Goal: Task Accomplishment & Management: Use online tool/utility

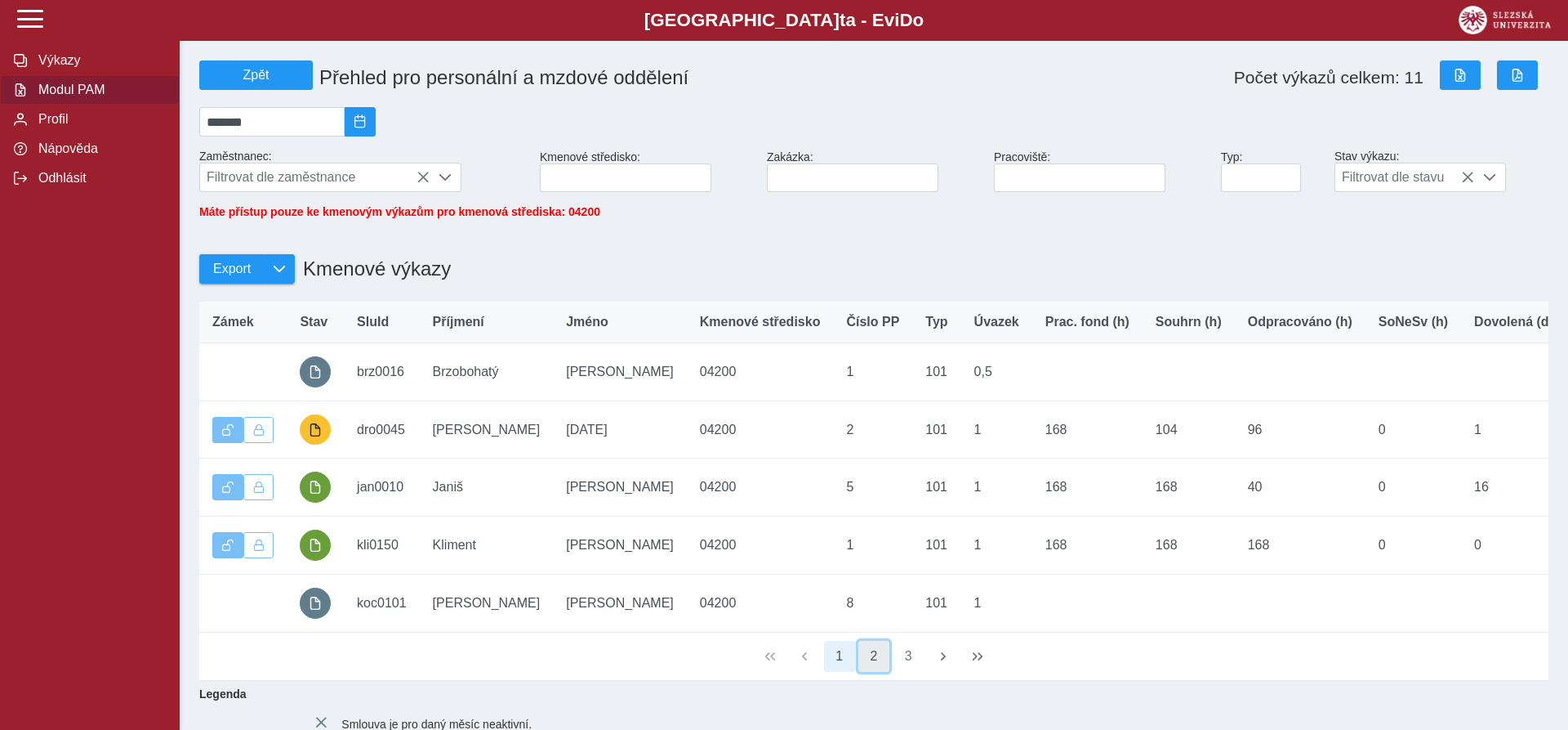
click at [868, 666] on button "2" at bounding box center [874, 656] width 31 height 31
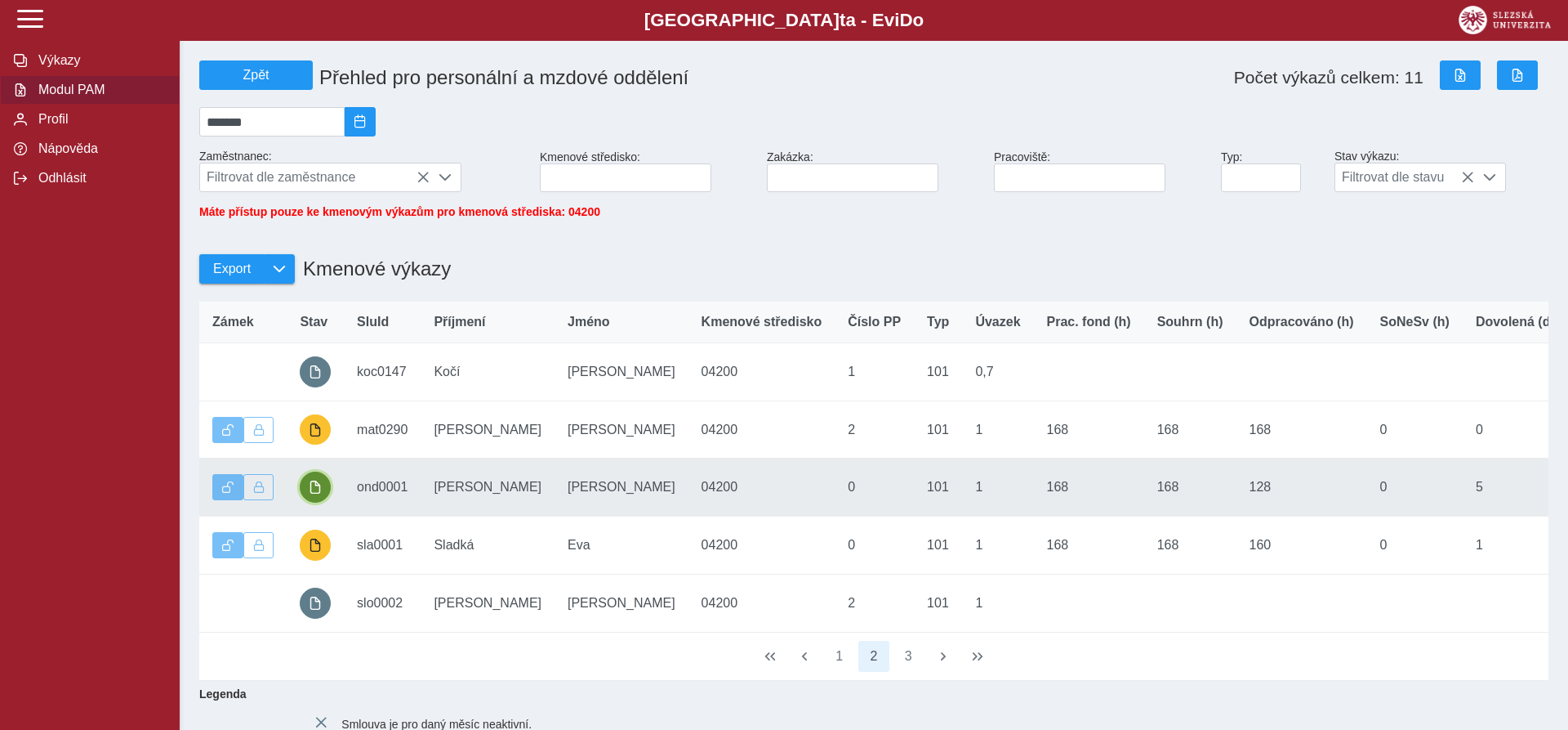
click at [307, 502] on button "button" at bounding box center [315, 486] width 31 height 31
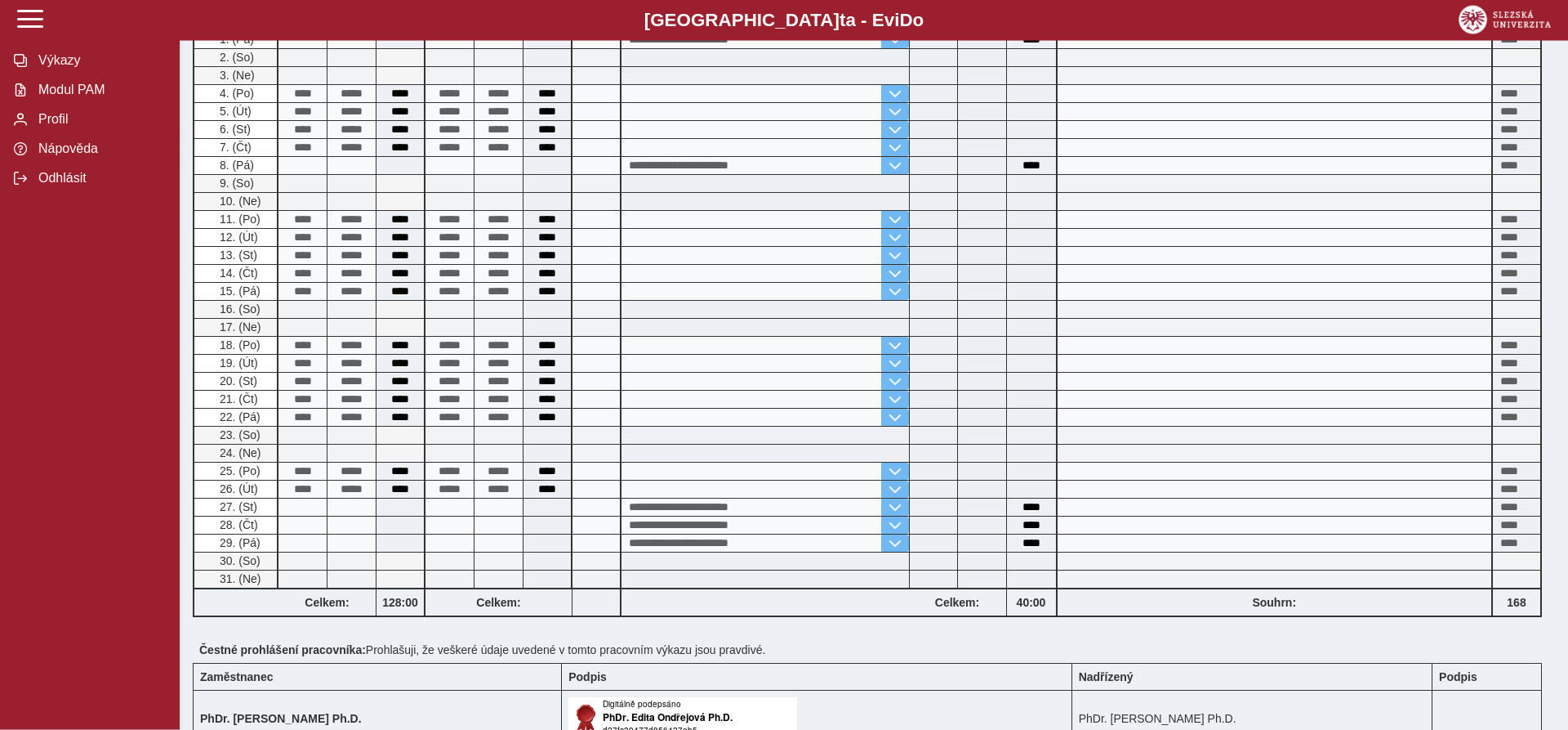
scroll to position [416, 0]
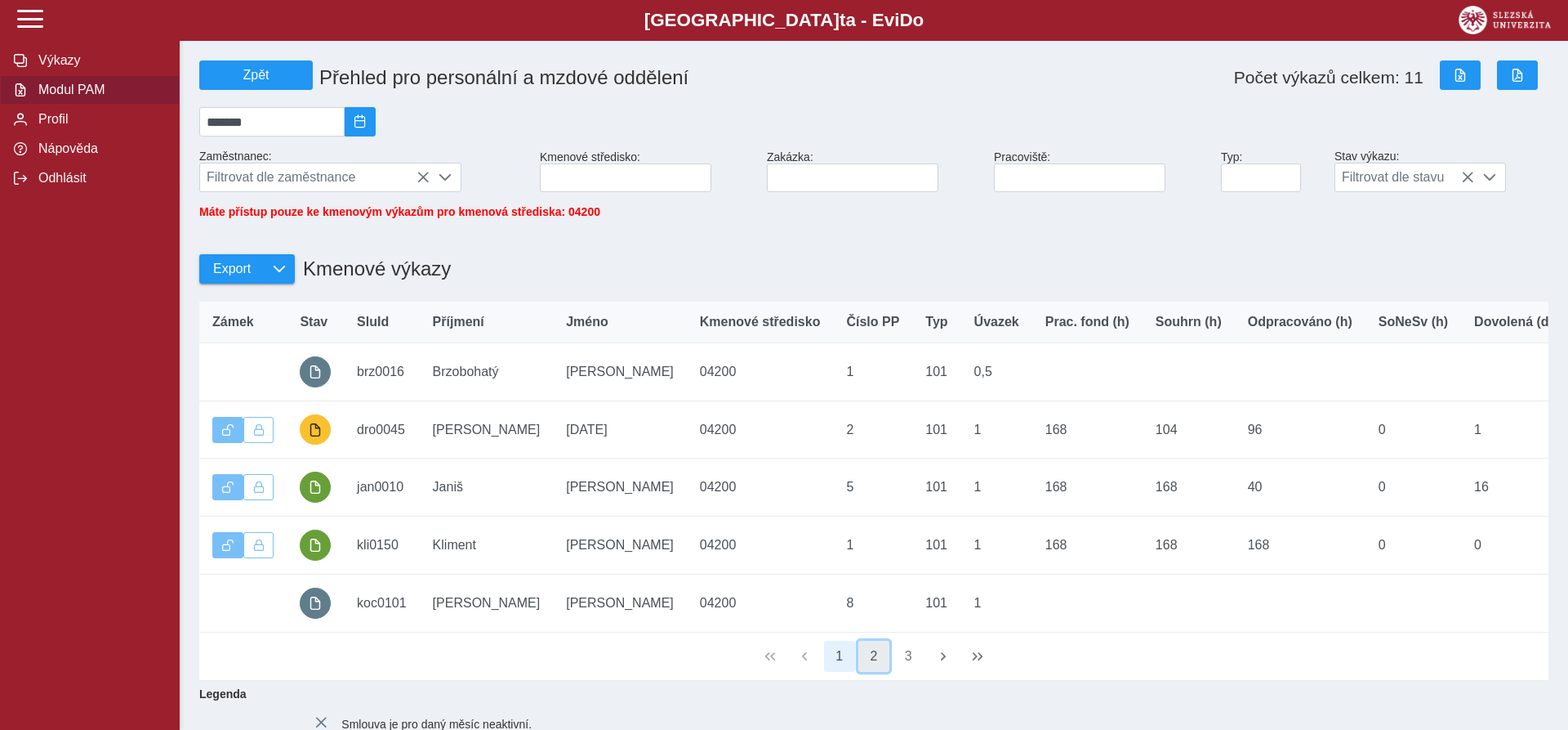
click at [883, 671] on button "2" at bounding box center [874, 656] width 31 height 31
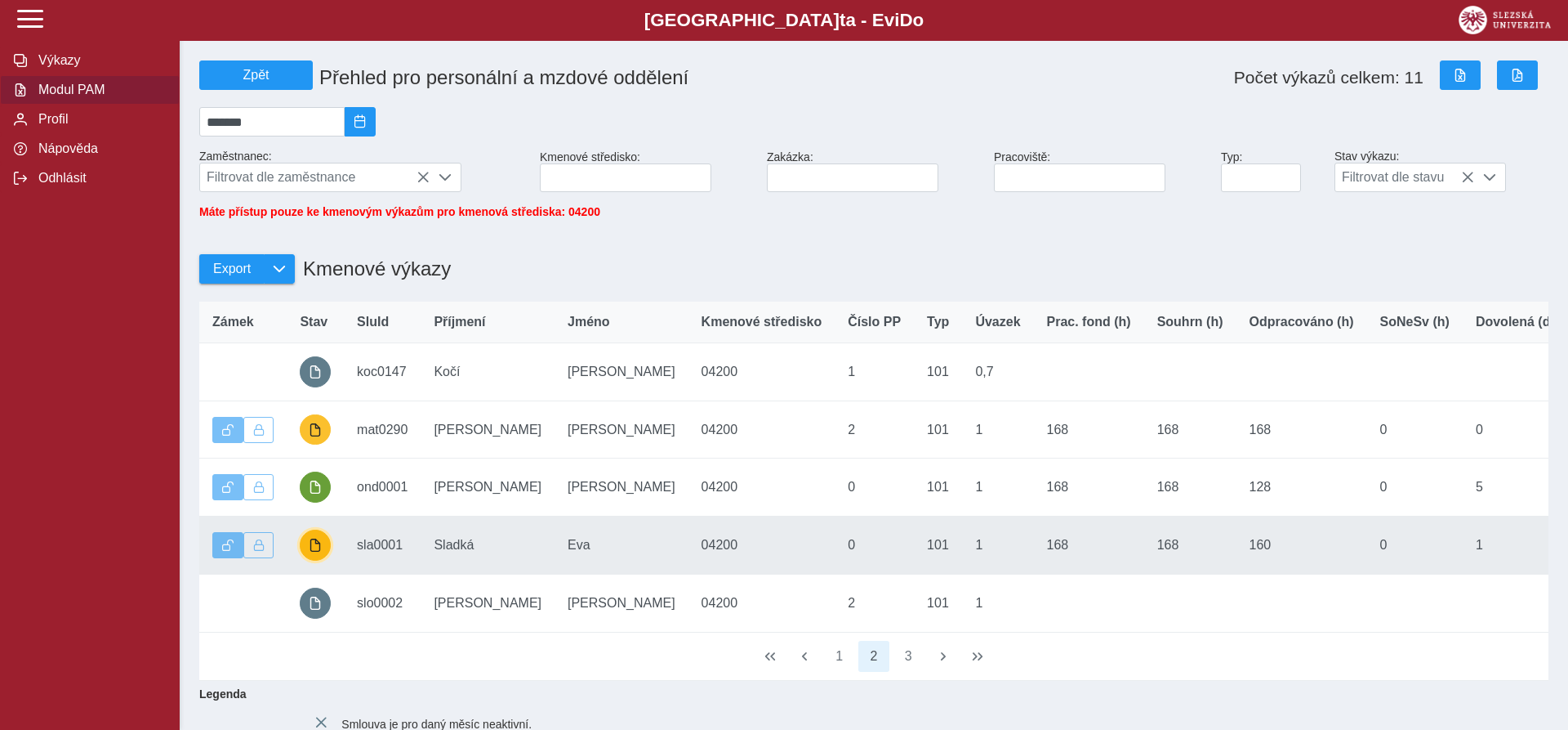
click at [319, 552] on span "button" at bounding box center [315, 545] width 13 height 13
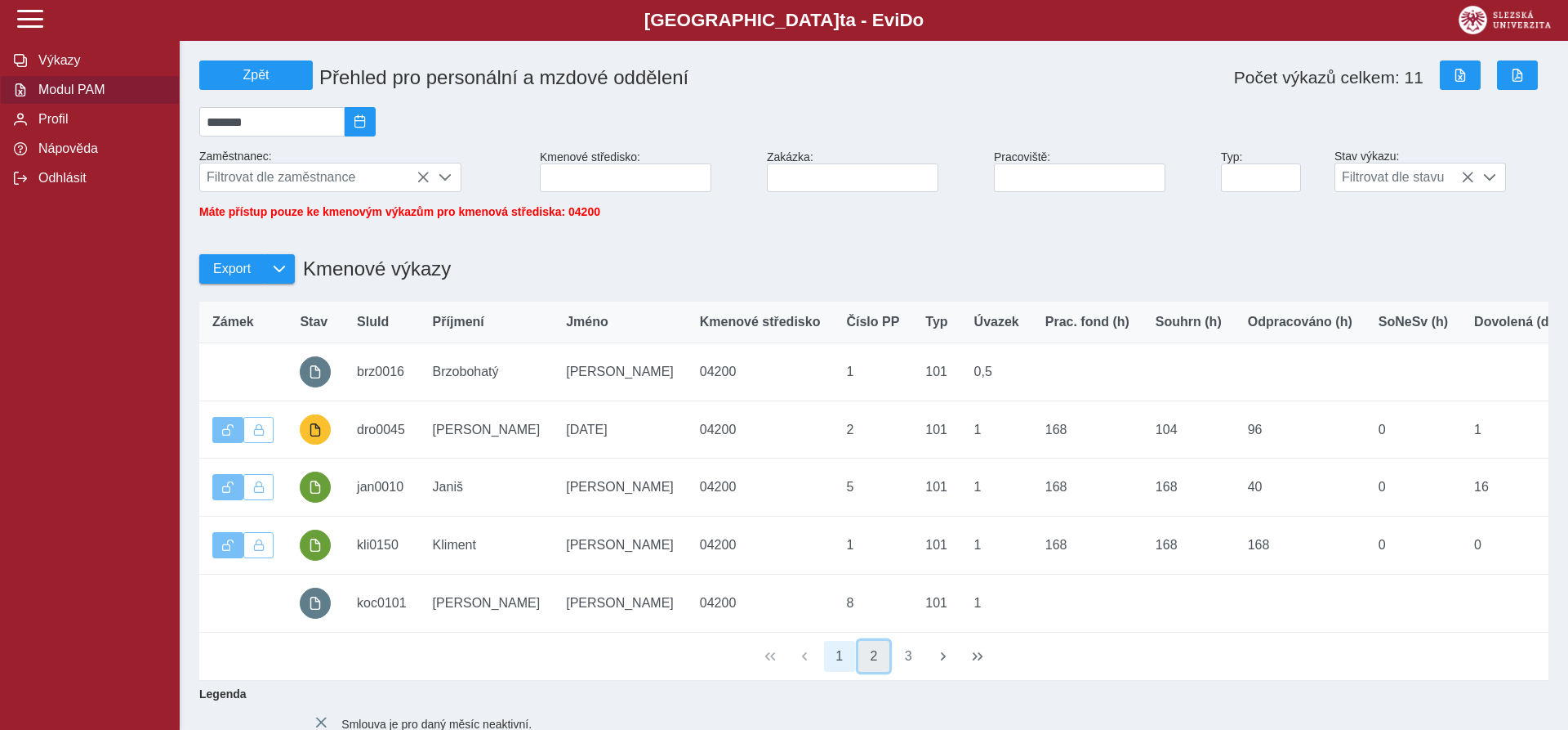
click at [880, 671] on button "2" at bounding box center [874, 656] width 31 height 31
click at [907, 671] on button "3" at bounding box center [908, 656] width 31 height 31
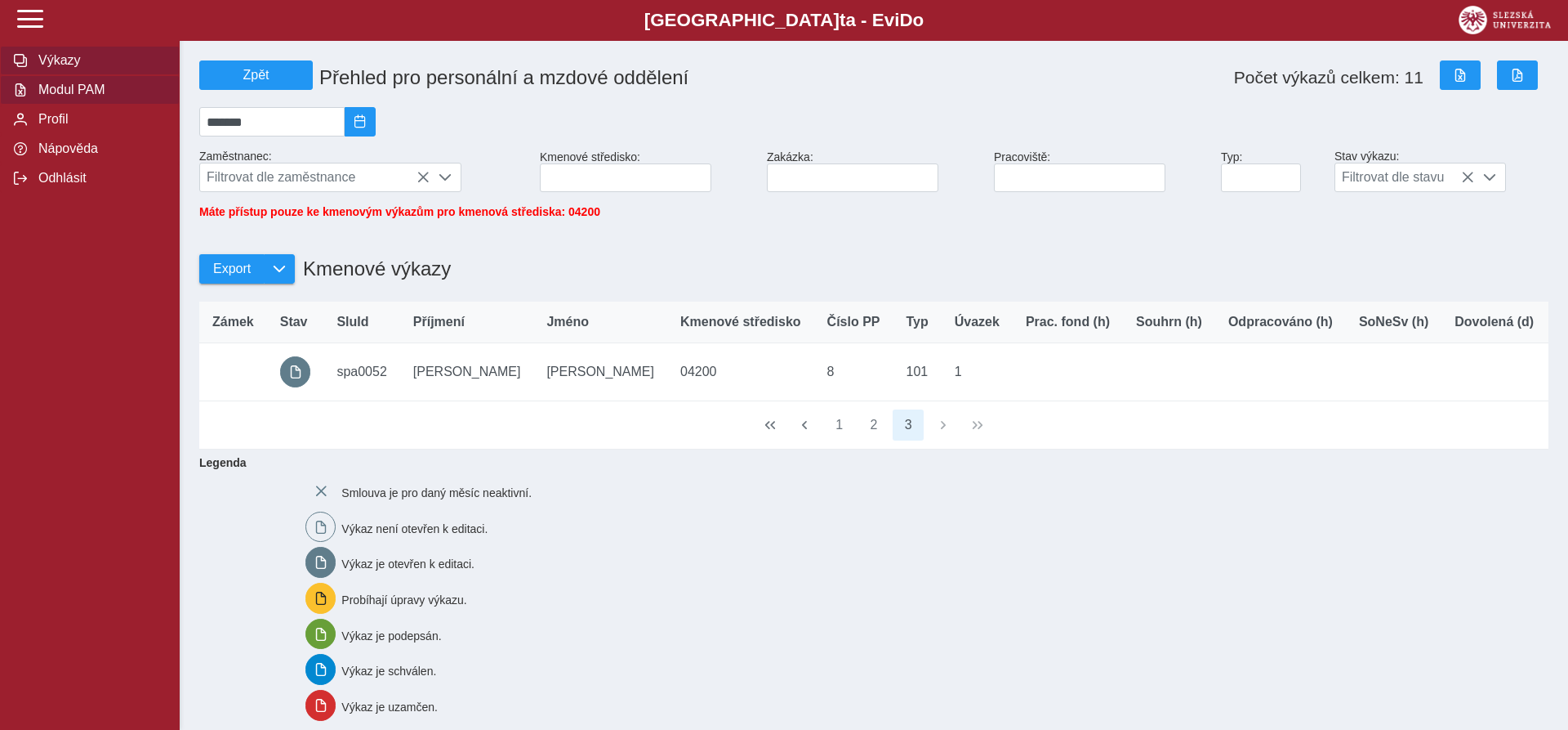
click at [42, 68] on span "Výkazy" at bounding box center [99, 61] width 133 height 15
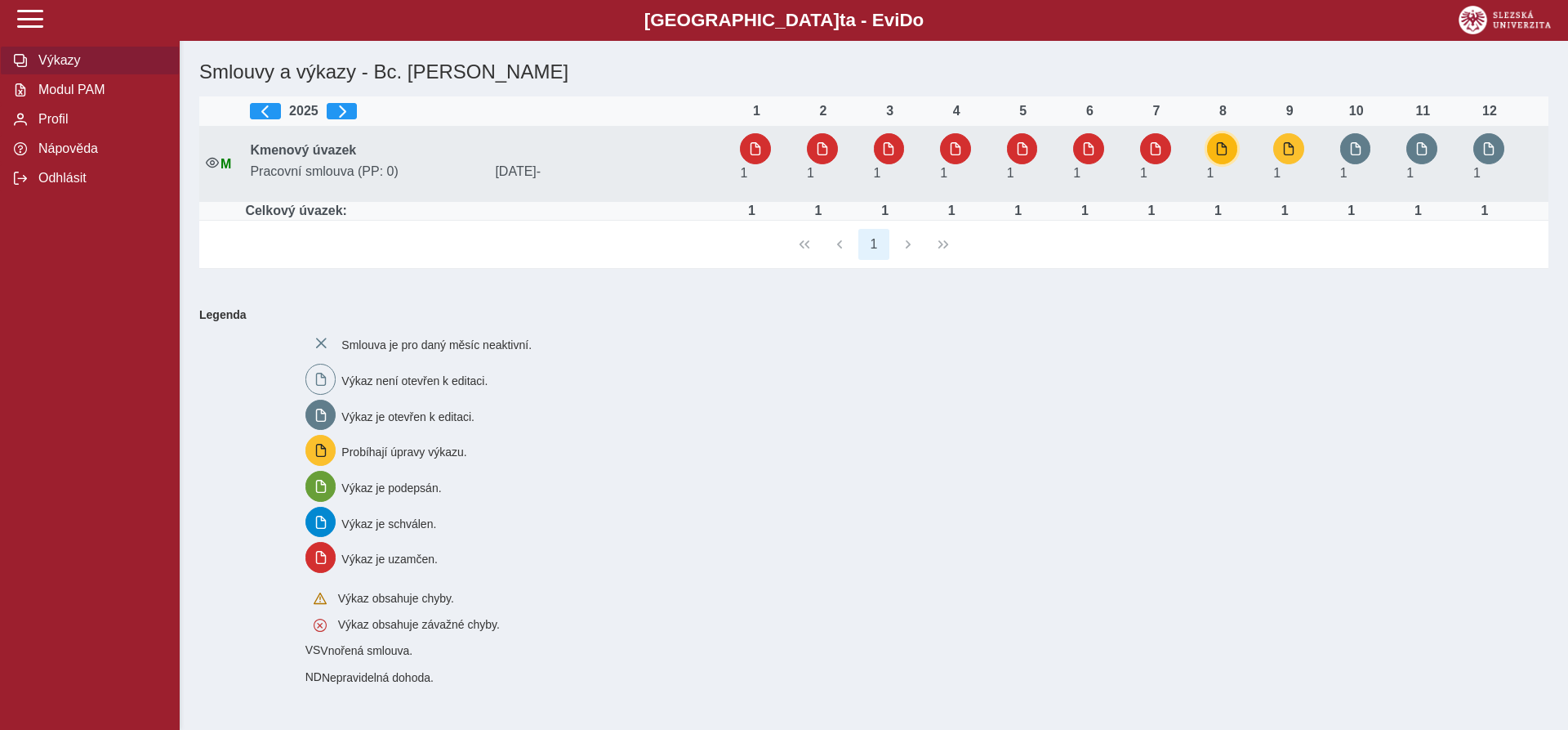
click at [1220, 156] on button "button" at bounding box center [1222, 148] width 31 height 31
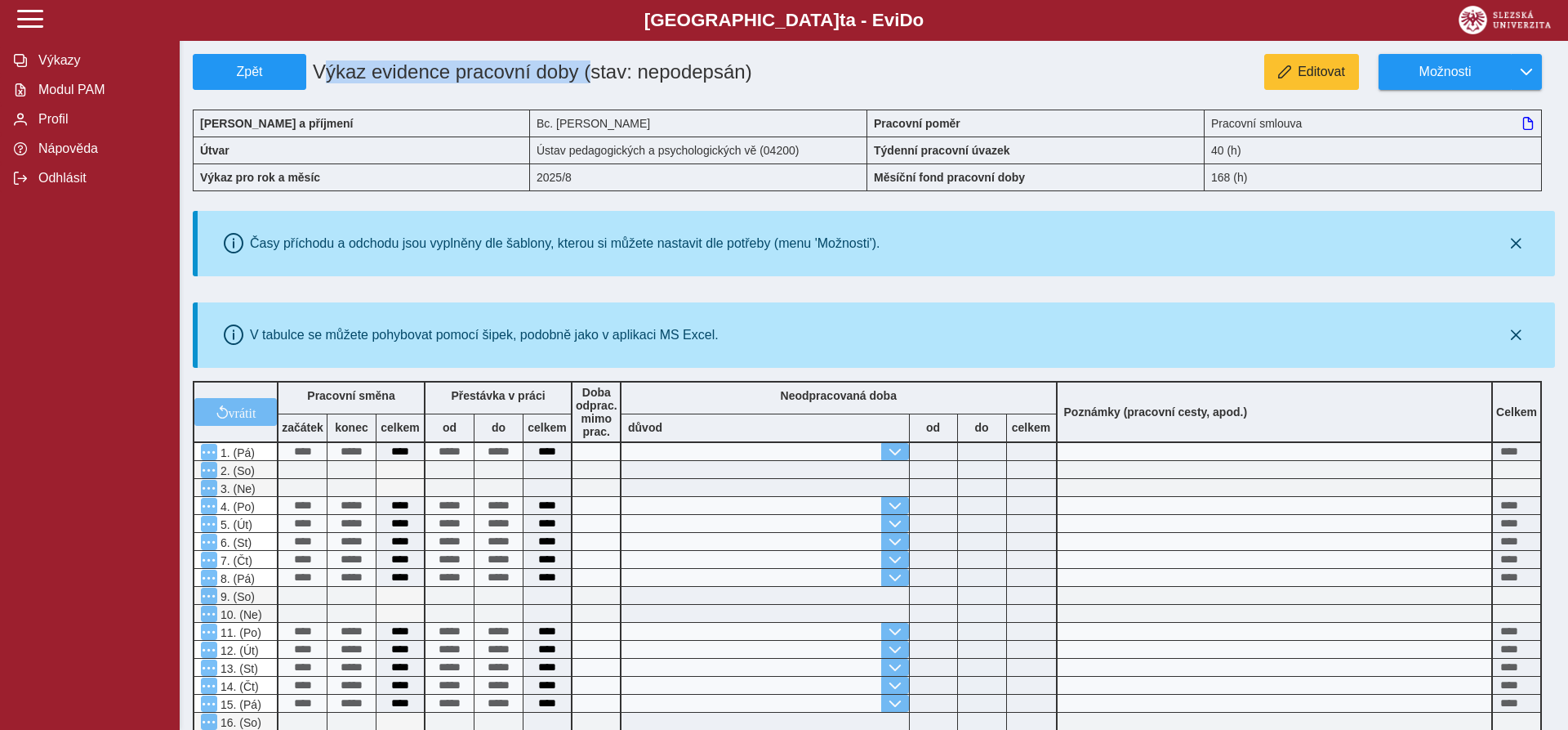
drag, startPoint x: 315, startPoint y: 76, endPoint x: 582, endPoint y: 81, distance: 267.0
click at [582, 81] on h1 "Výkaz evidence pracovní doby (stav: nepodepsán)" at bounding box center [532, 72] width 454 height 36
copy h1 "Výkaz evidence pracovní doby"
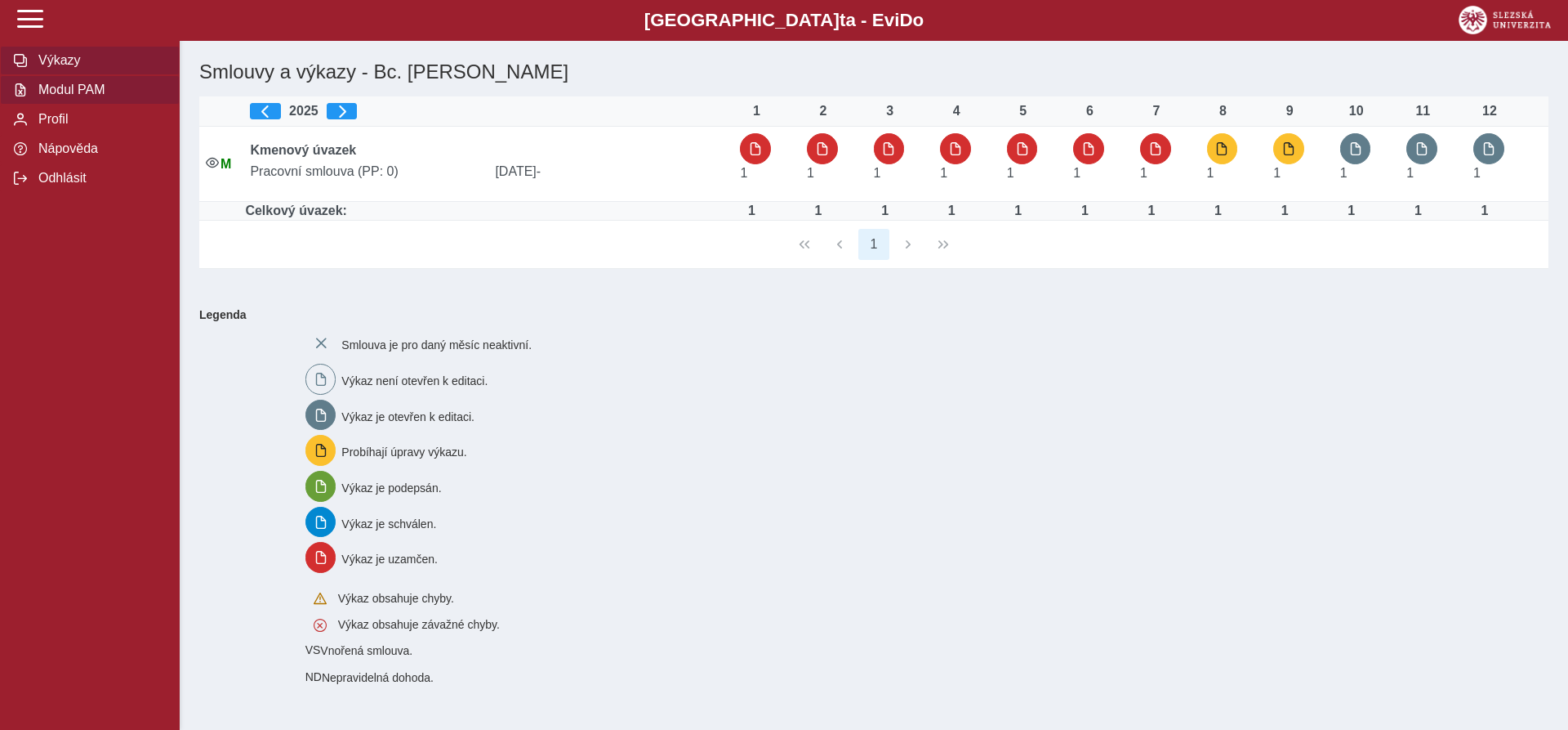
click at [112, 98] on span "Modul PAM" at bounding box center [99, 90] width 133 height 15
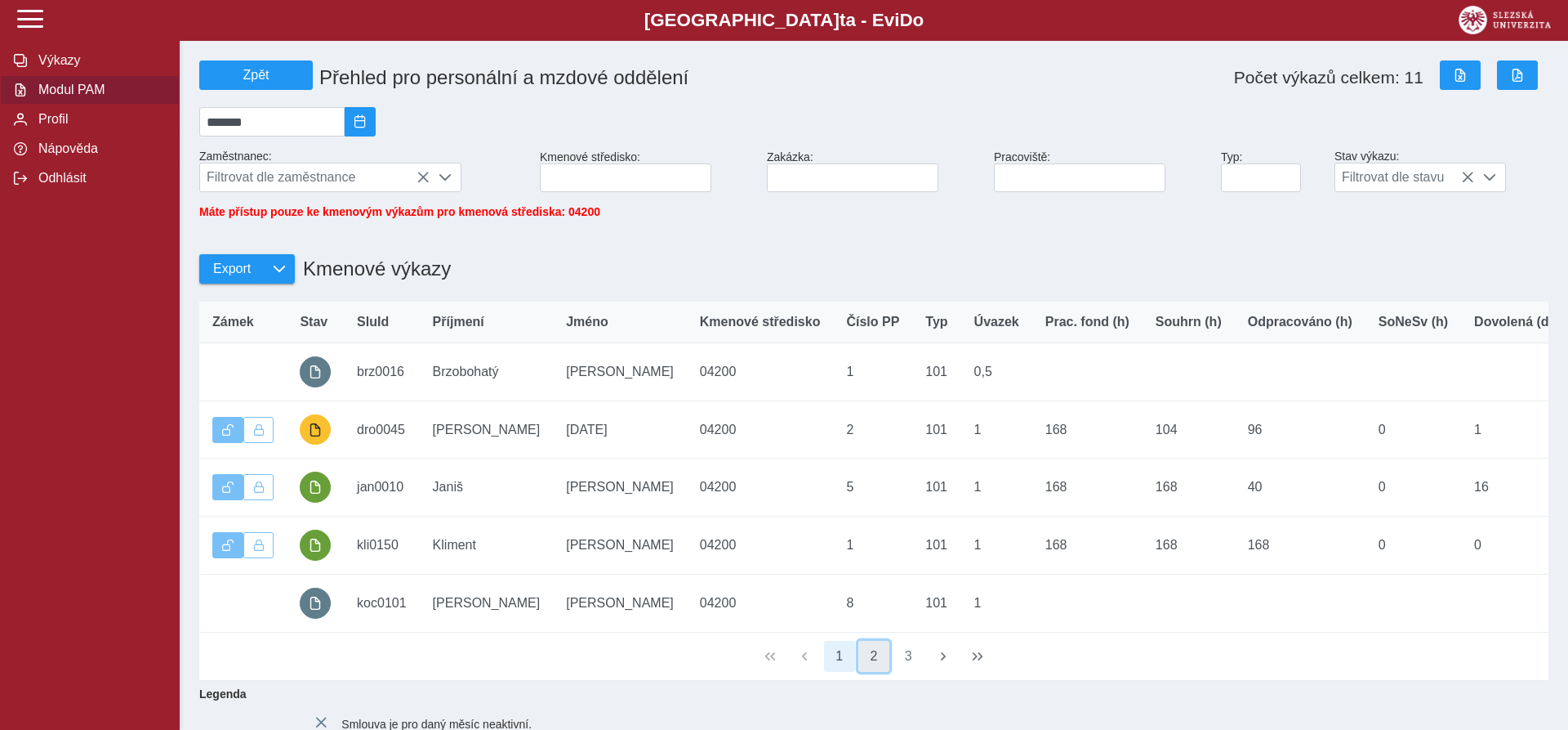
click at [865, 664] on button "2" at bounding box center [874, 656] width 31 height 31
click at [838, 670] on button "1" at bounding box center [838, 656] width 31 height 31
